Goal: Check status

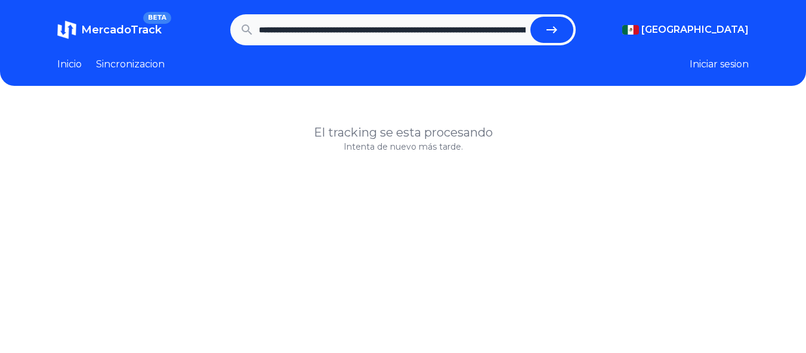
scroll to position [0, 997]
click at [554, 33] on icon "submit" at bounding box center [557, 30] width 14 height 14
type input "**********"
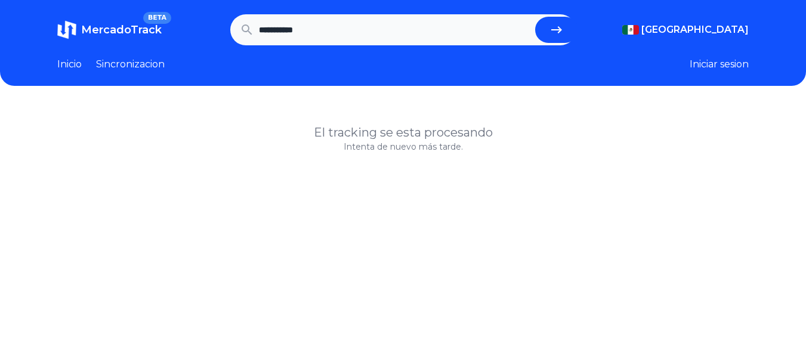
scroll to position [0, 0]
